Goal: Transaction & Acquisition: Purchase product/service

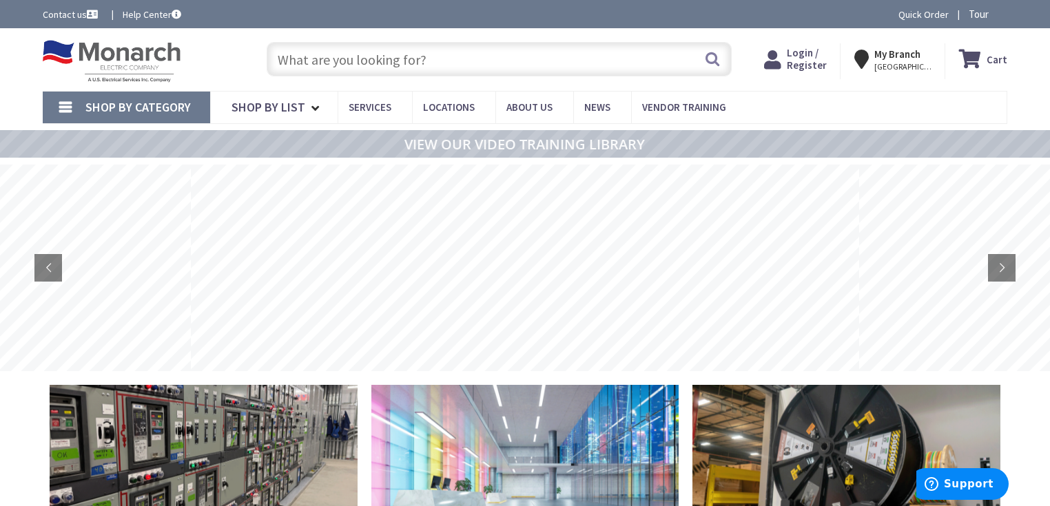
click at [797, 63] on span "Login / Register" at bounding box center [806, 58] width 40 height 25
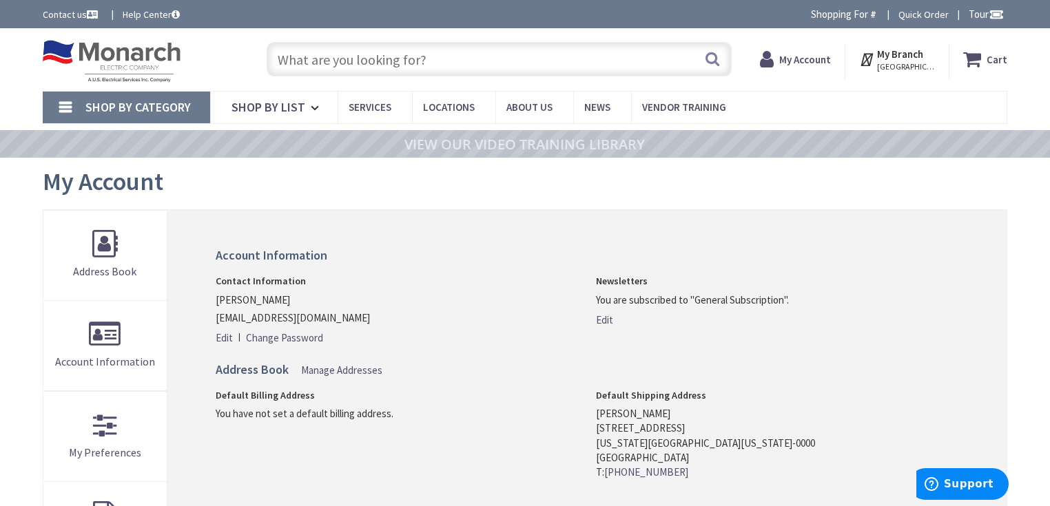
click at [424, 61] on input "text" at bounding box center [499, 59] width 465 height 34
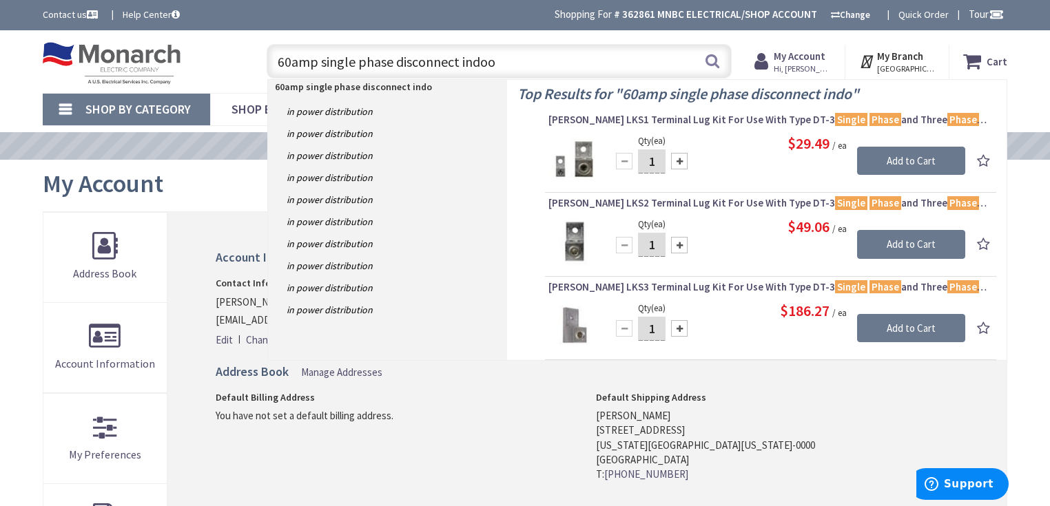
type input "60amp single phase disconnect indoor"
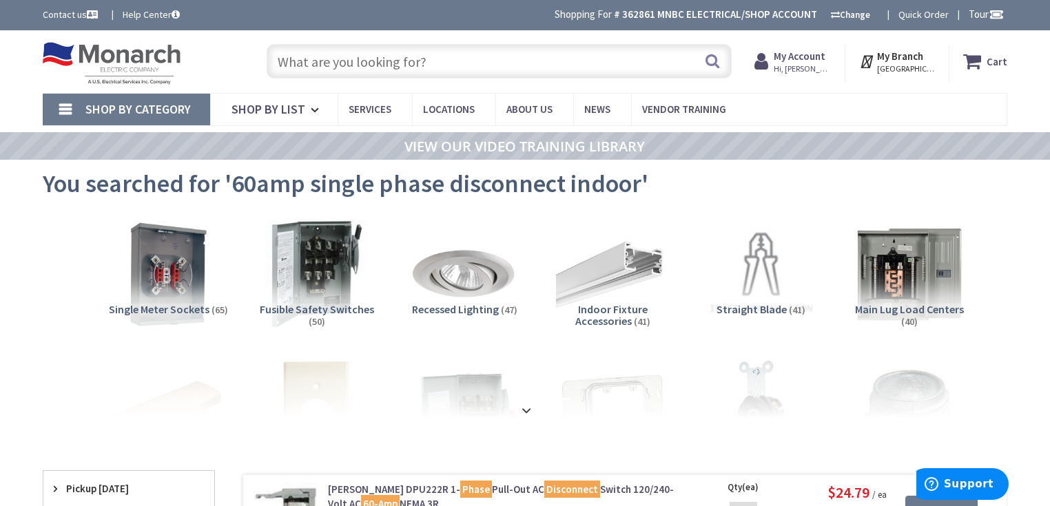
click at [331, 264] on img at bounding box center [316, 274] width 125 height 125
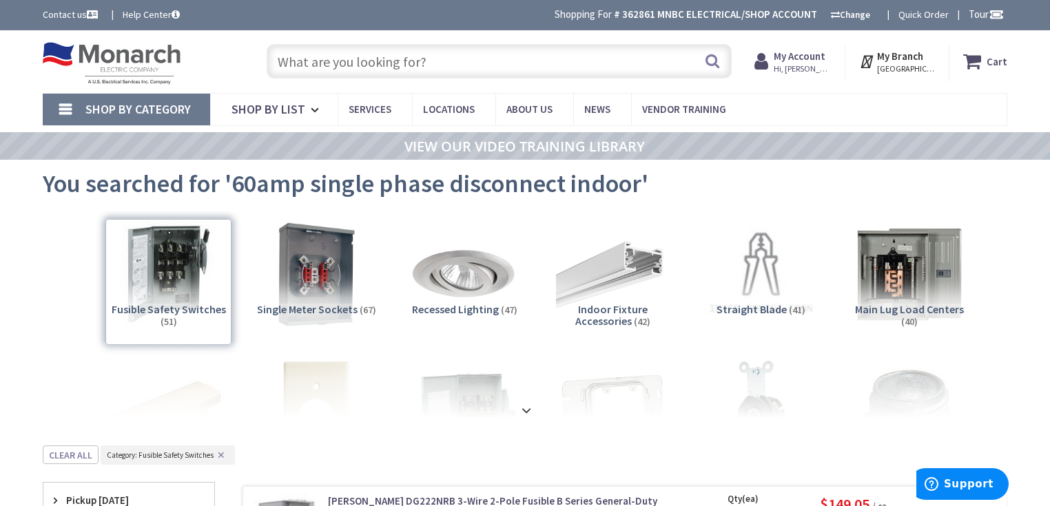
click at [382, 67] on input "text" at bounding box center [499, 61] width 465 height 34
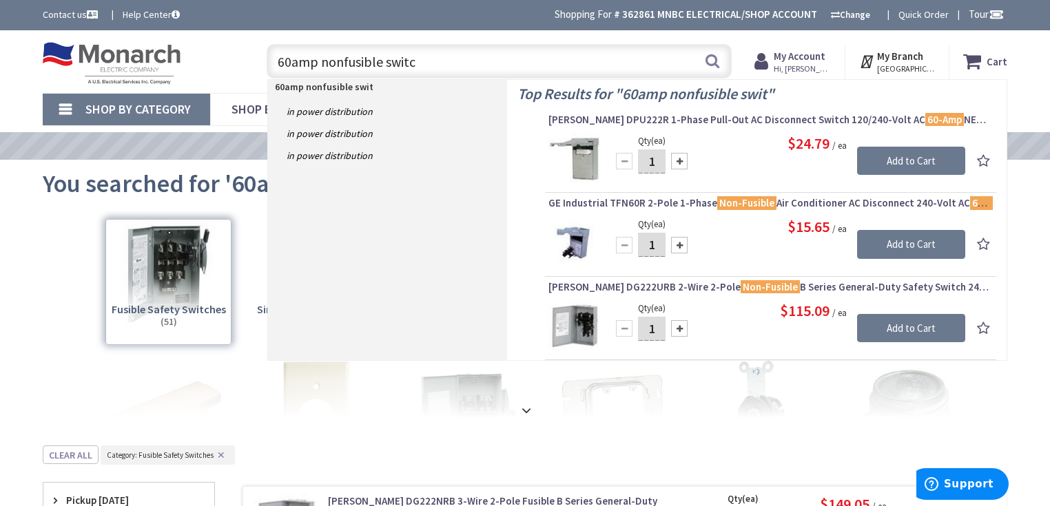
type input "60amp nonfusible switch"
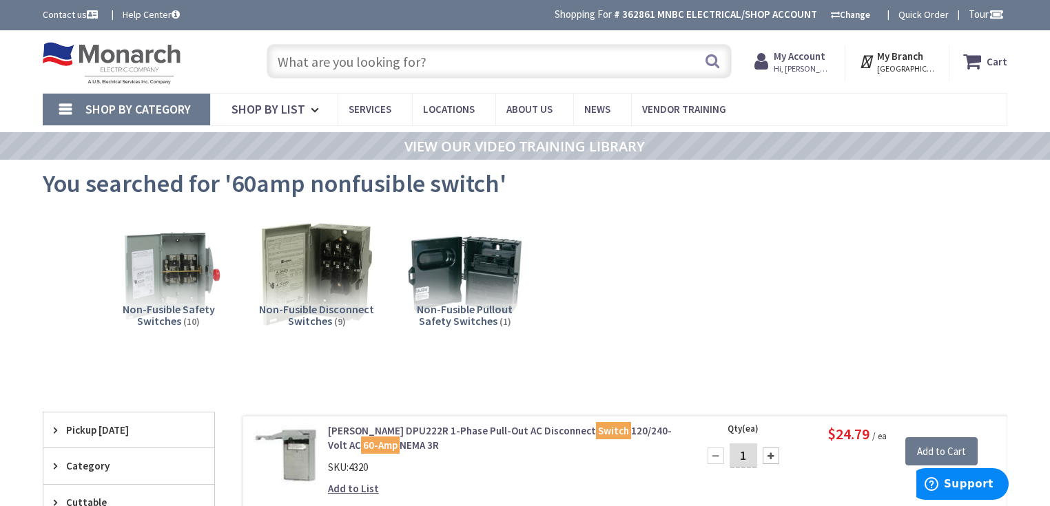
click at [440, 63] on input "text" at bounding box center [499, 61] width 465 height 34
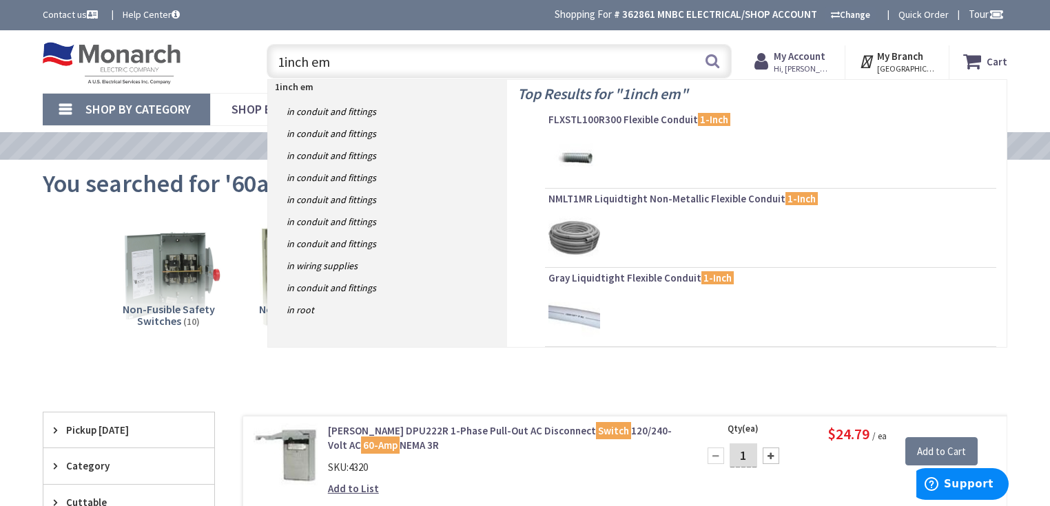
type input "1inch emt"
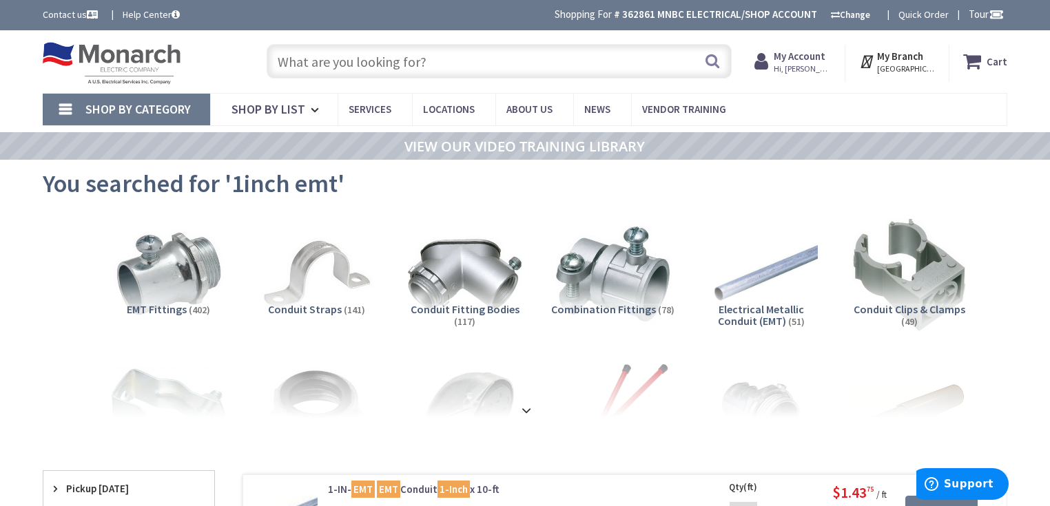
click at [432, 65] on input "text" at bounding box center [499, 61] width 465 height 34
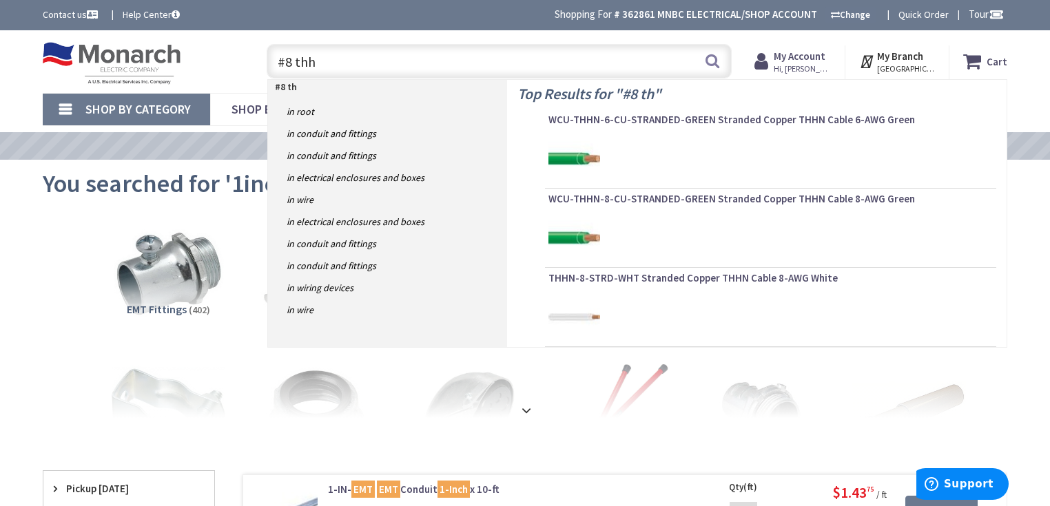
type input "#8 thhn"
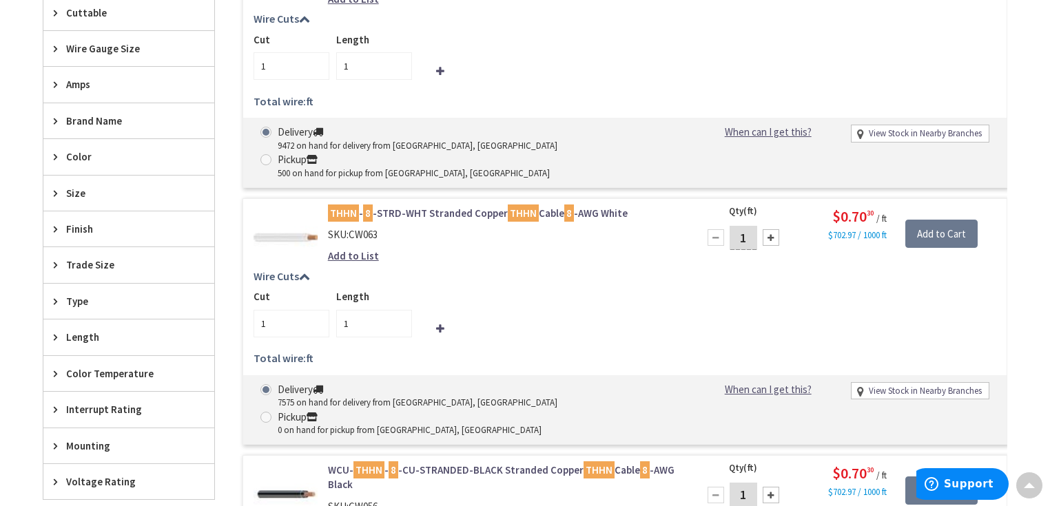
scroll to position [551, 0]
